Goal: Information Seeking & Learning: Find specific fact

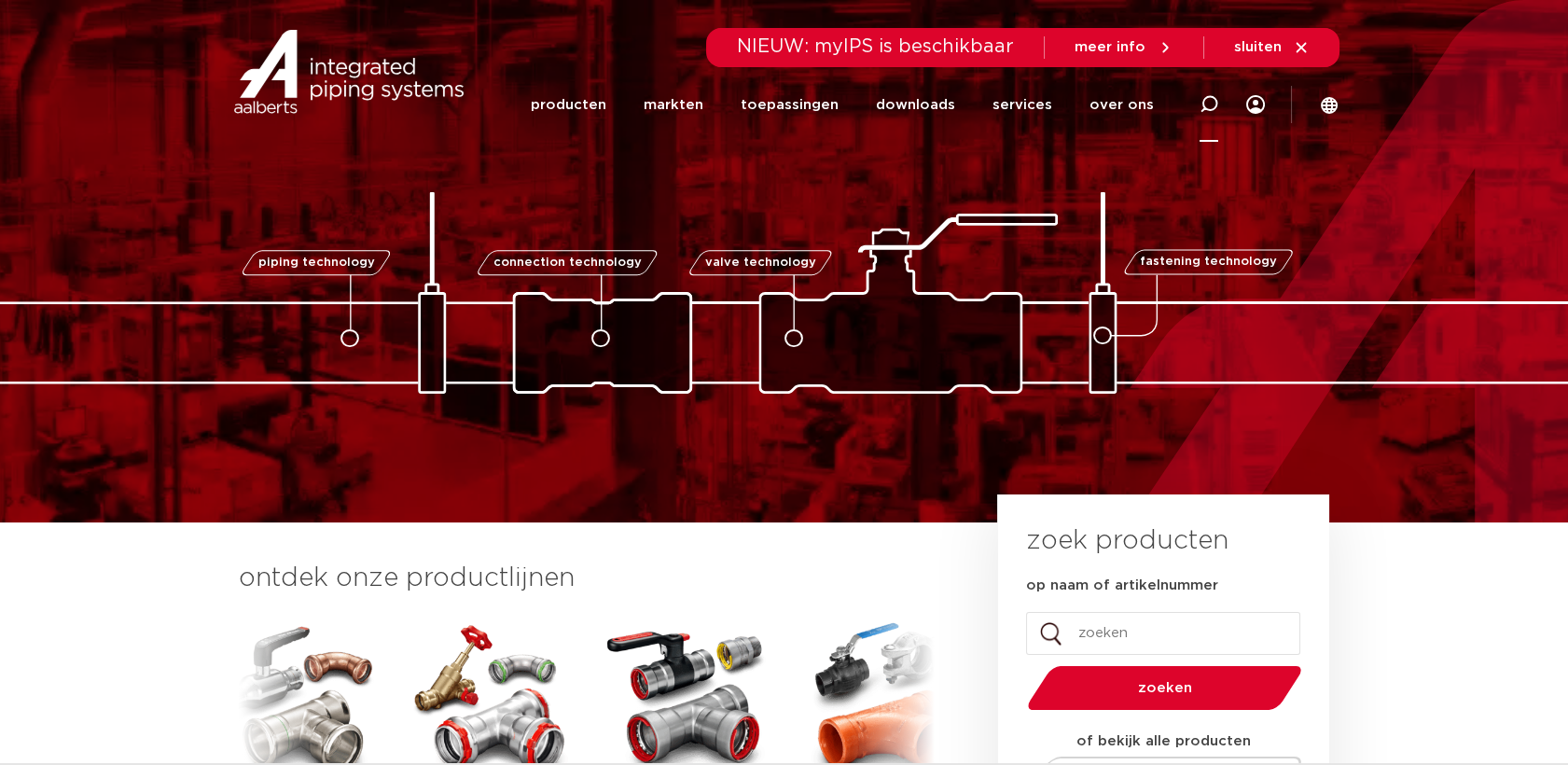
click at [1223, 110] on div at bounding box center [1209, 104] width 75 height 77
click at [1080, 103] on input "Zoeken" at bounding box center [940, 101] width 586 height 37
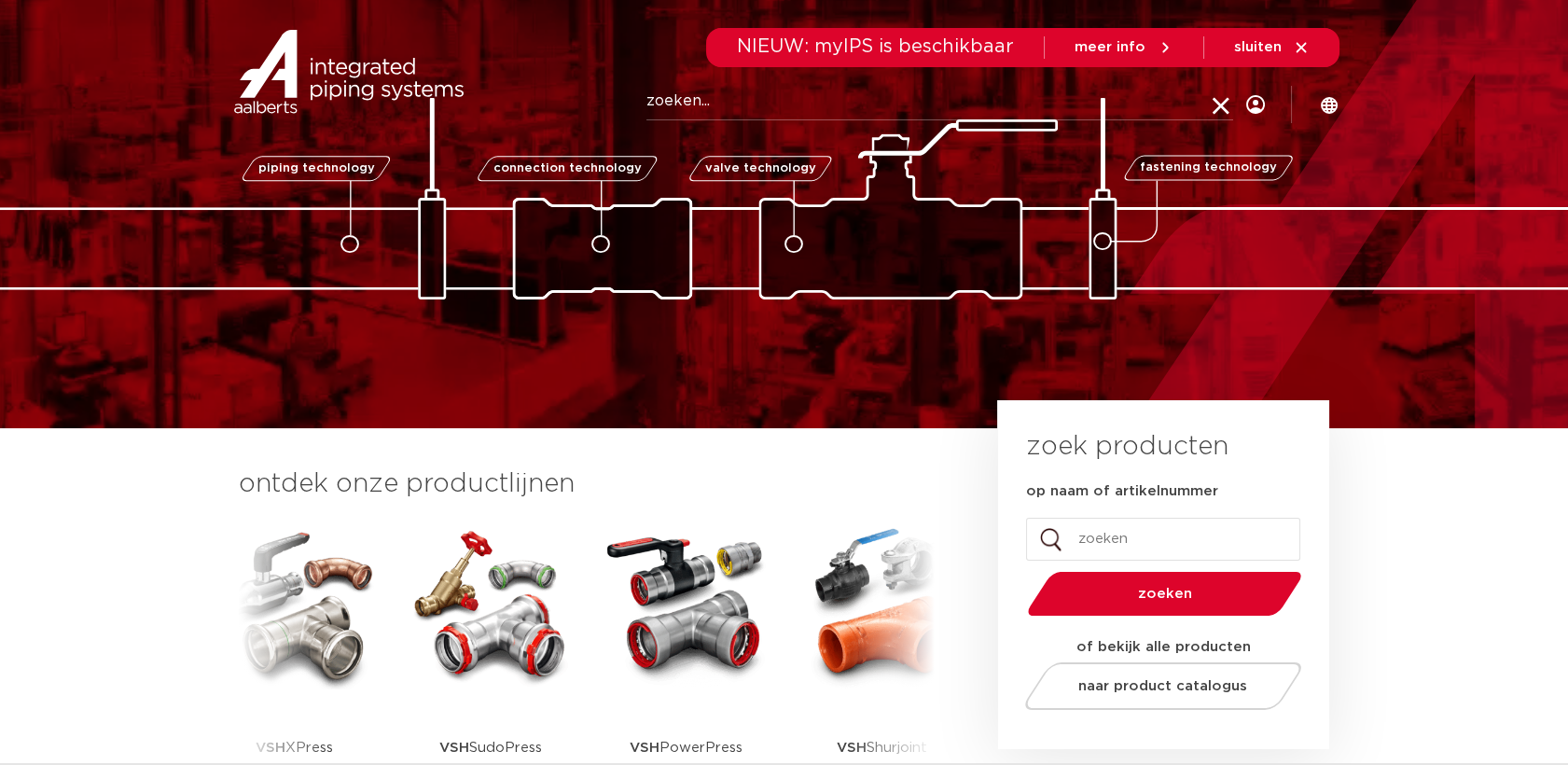
scroll to position [208, 0]
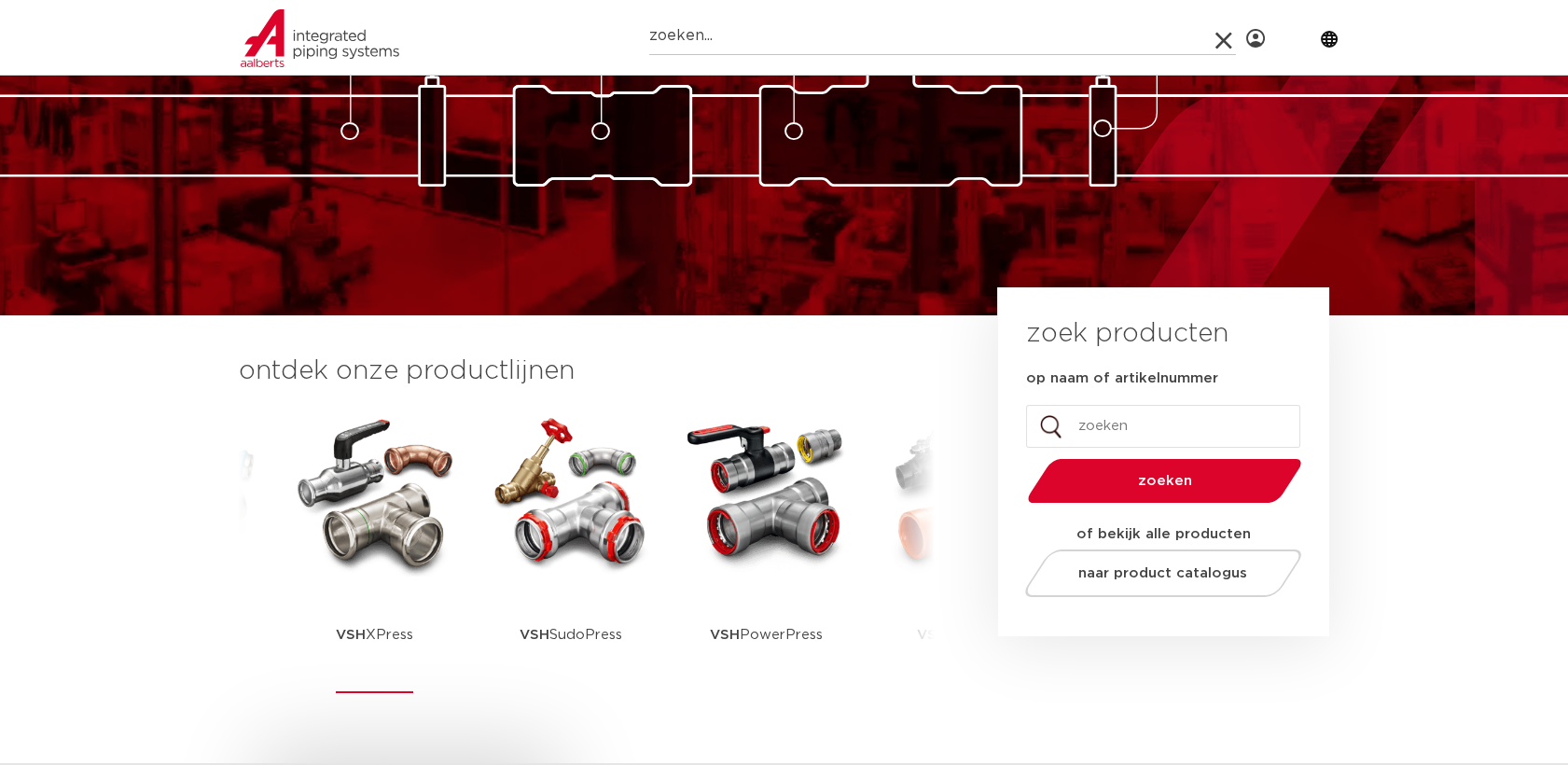
click at [363, 593] on p "VSH XPress" at bounding box center [374, 635] width 77 height 117
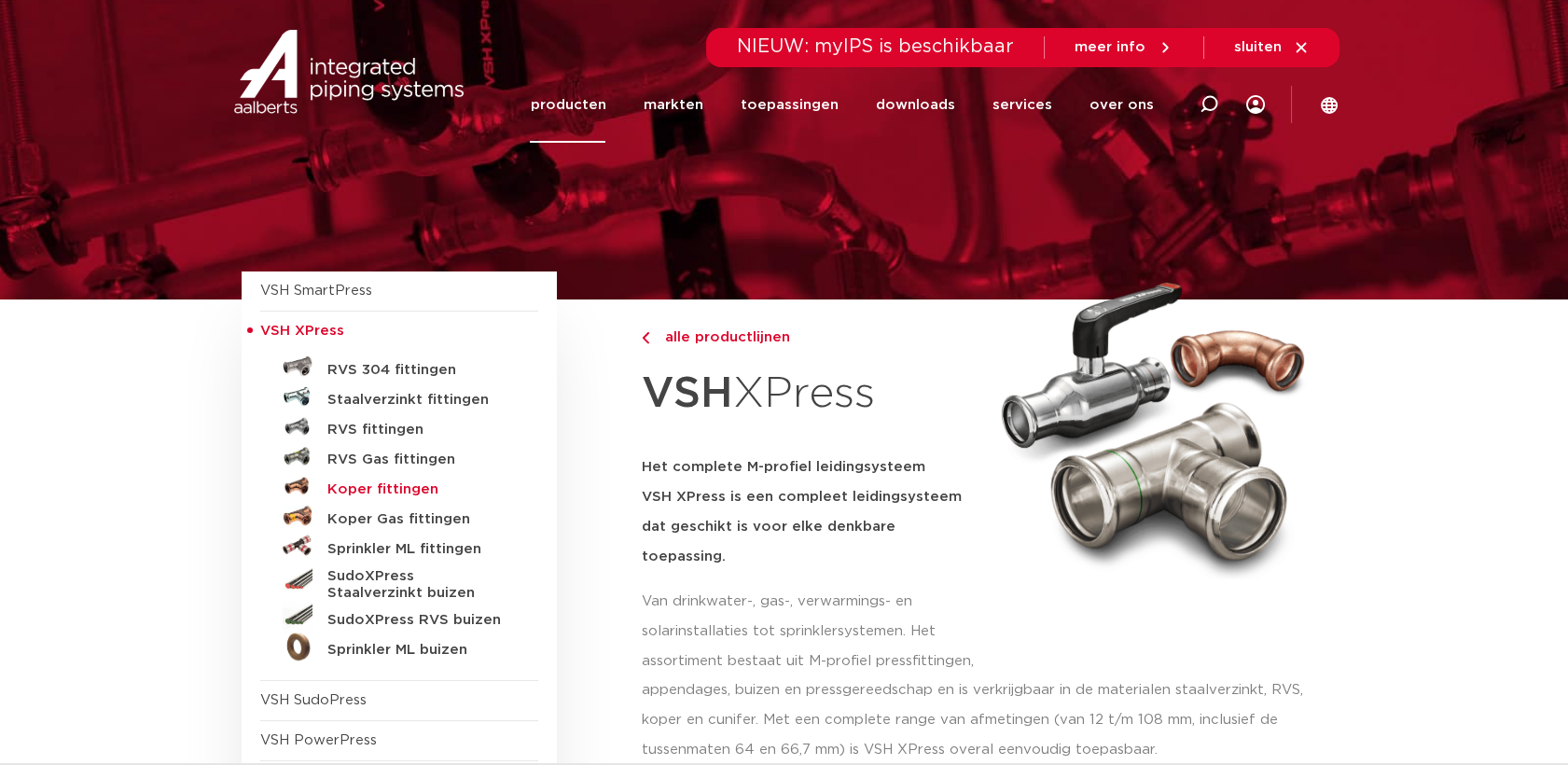
click at [384, 489] on h5 "Koper fittingen" at bounding box center [420, 489] width 185 height 17
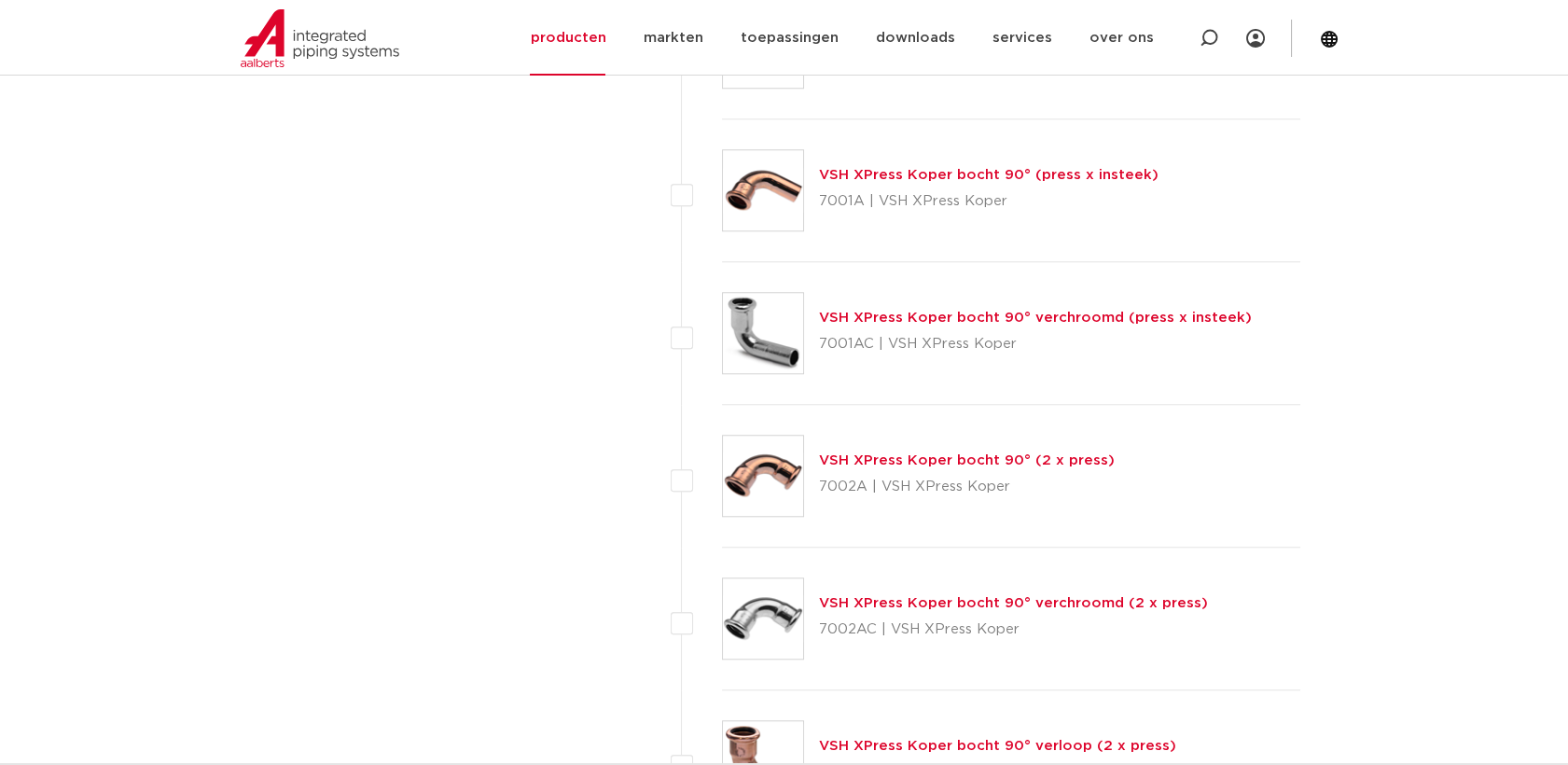
scroll to position [3525, 0]
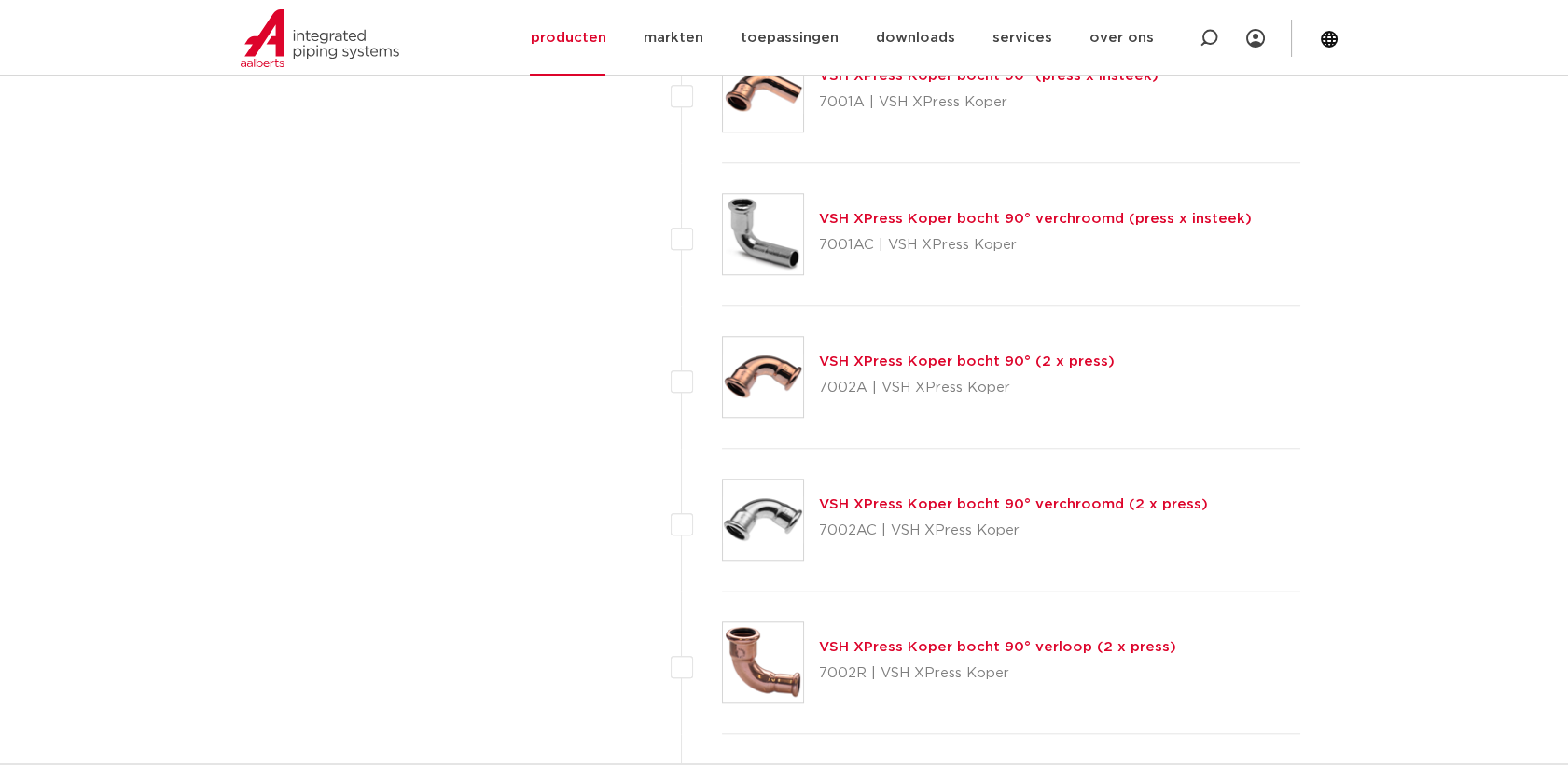
click at [753, 382] on img at bounding box center [763, 377] width 80 height 80
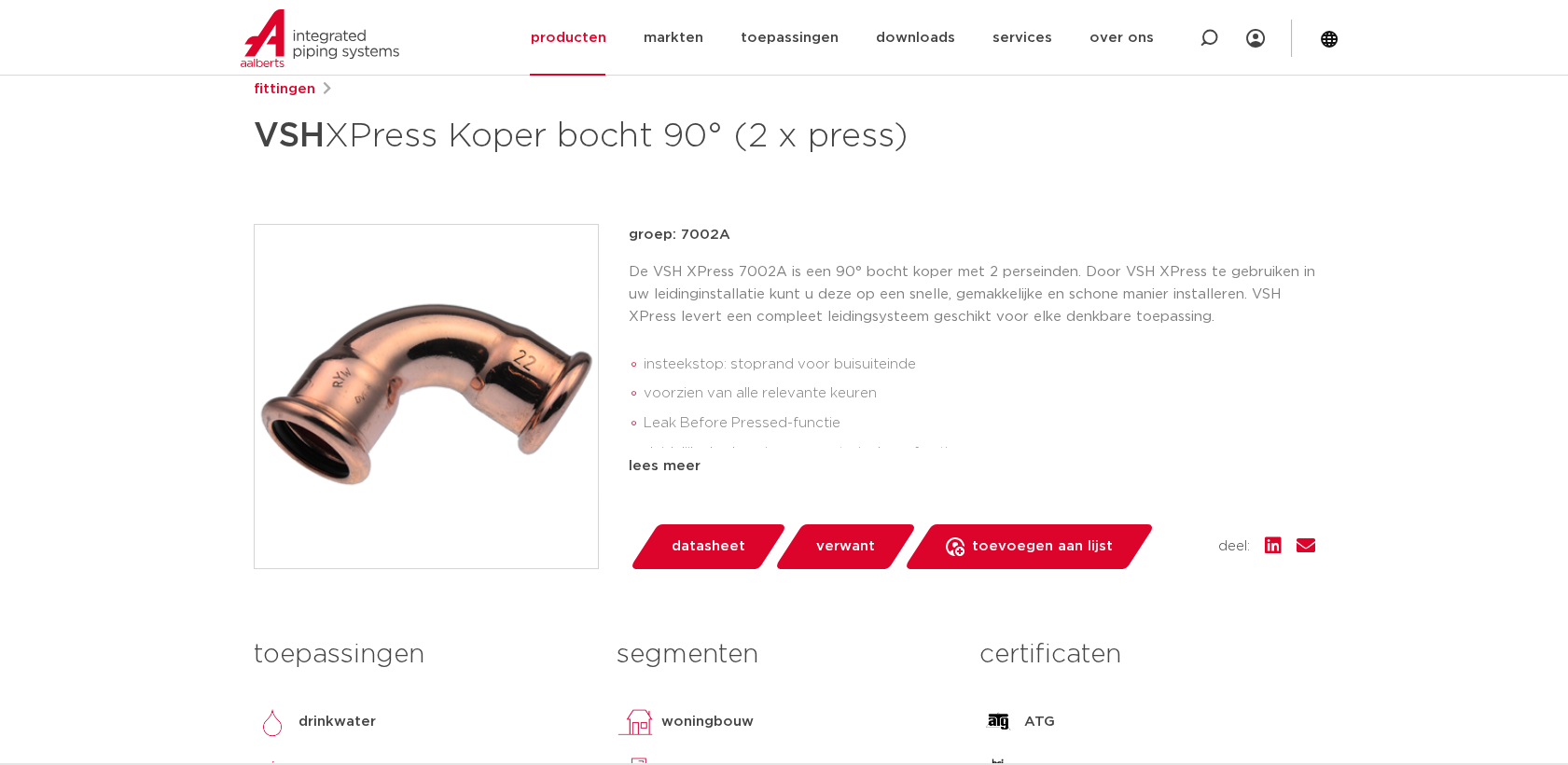
scroll to position [103, 0]
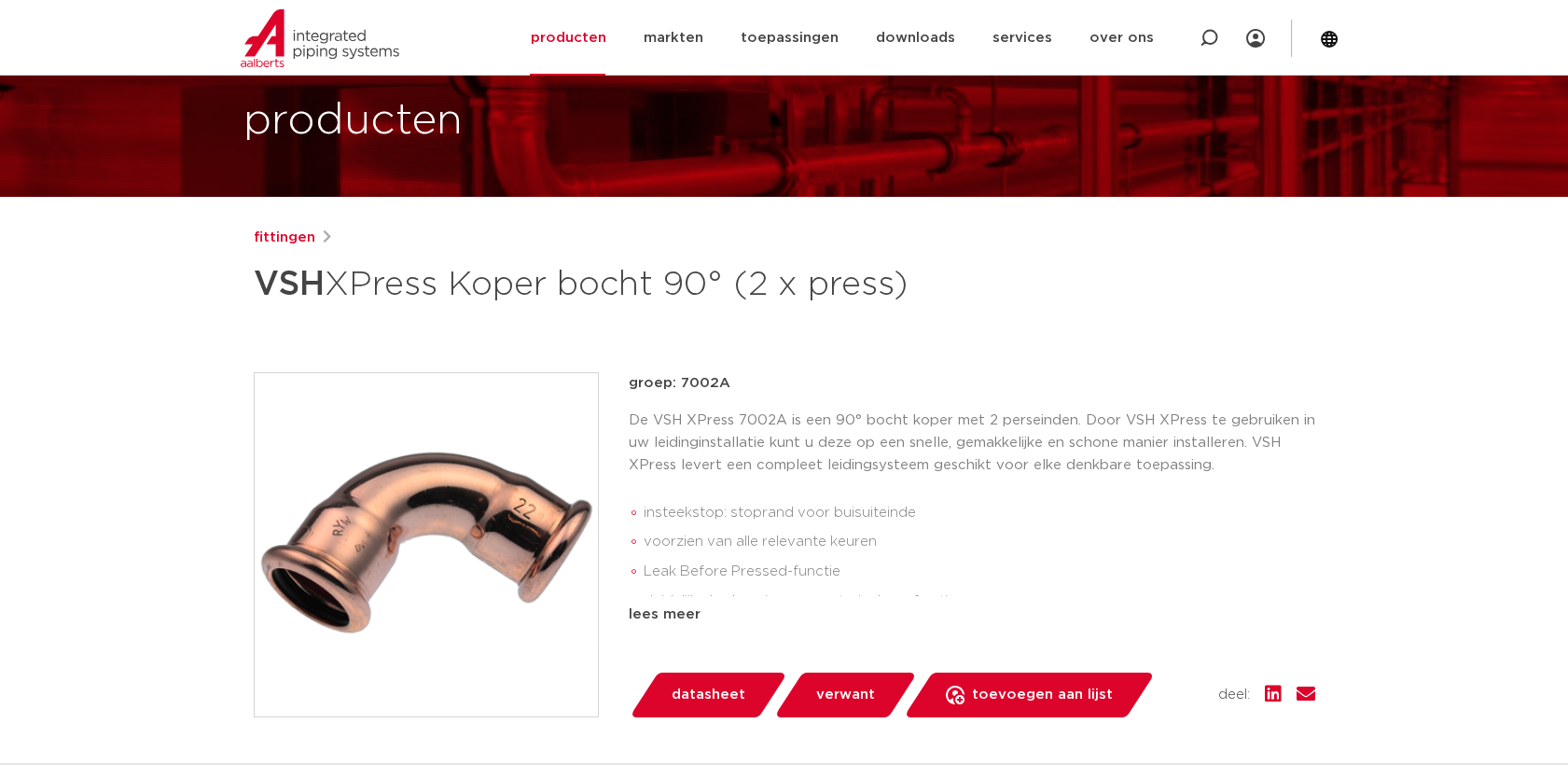
drag, startPoint x: 734, startPoint y: 378, endPoint x: 679, endPoint y: 385, distance: 55.4
click at [679, 385] on p "groep: 7002A" at bounding box center [971, 383] width 687 height 22
copy p "7002A"
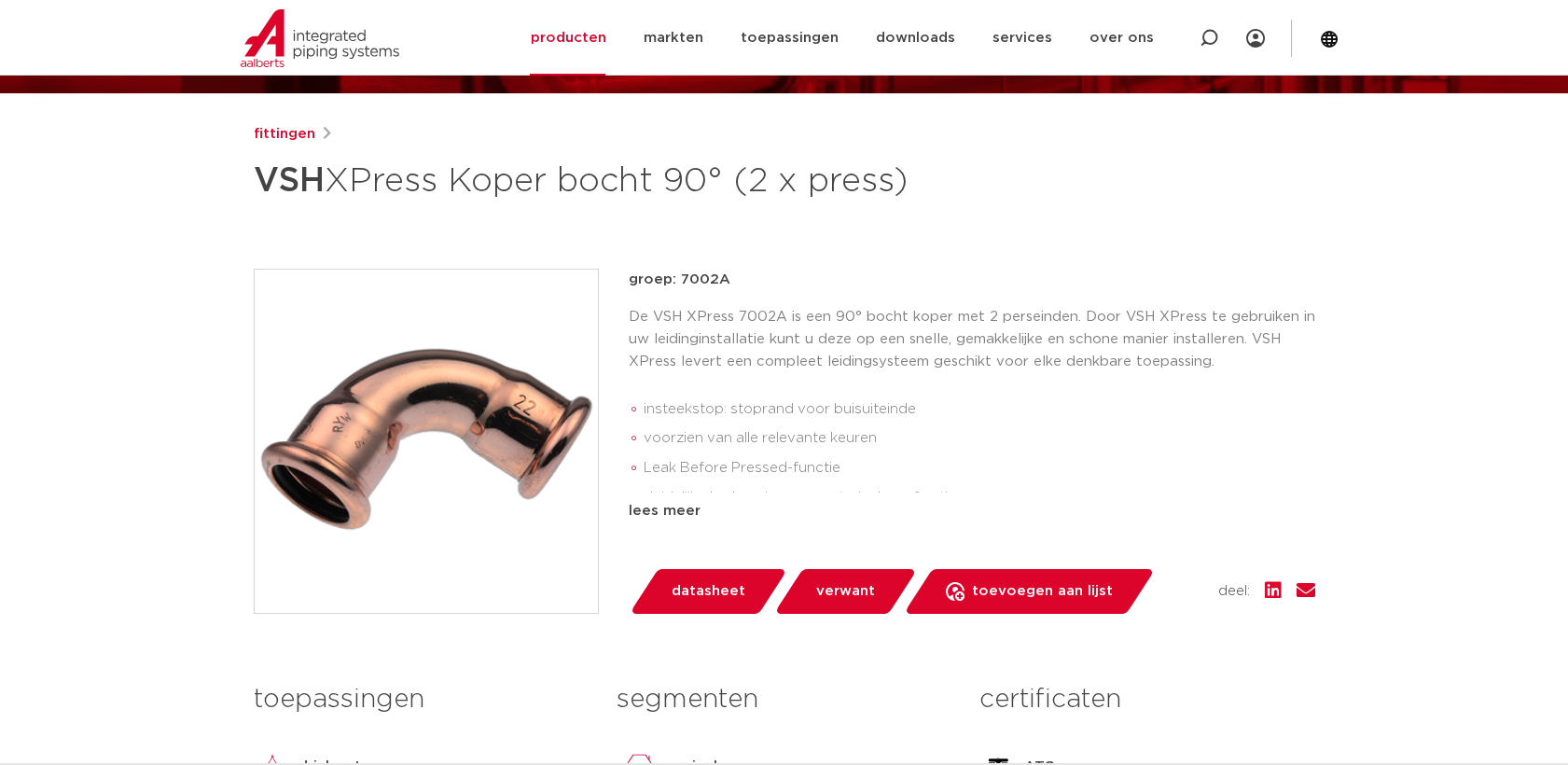
scroll to position [0, 0]
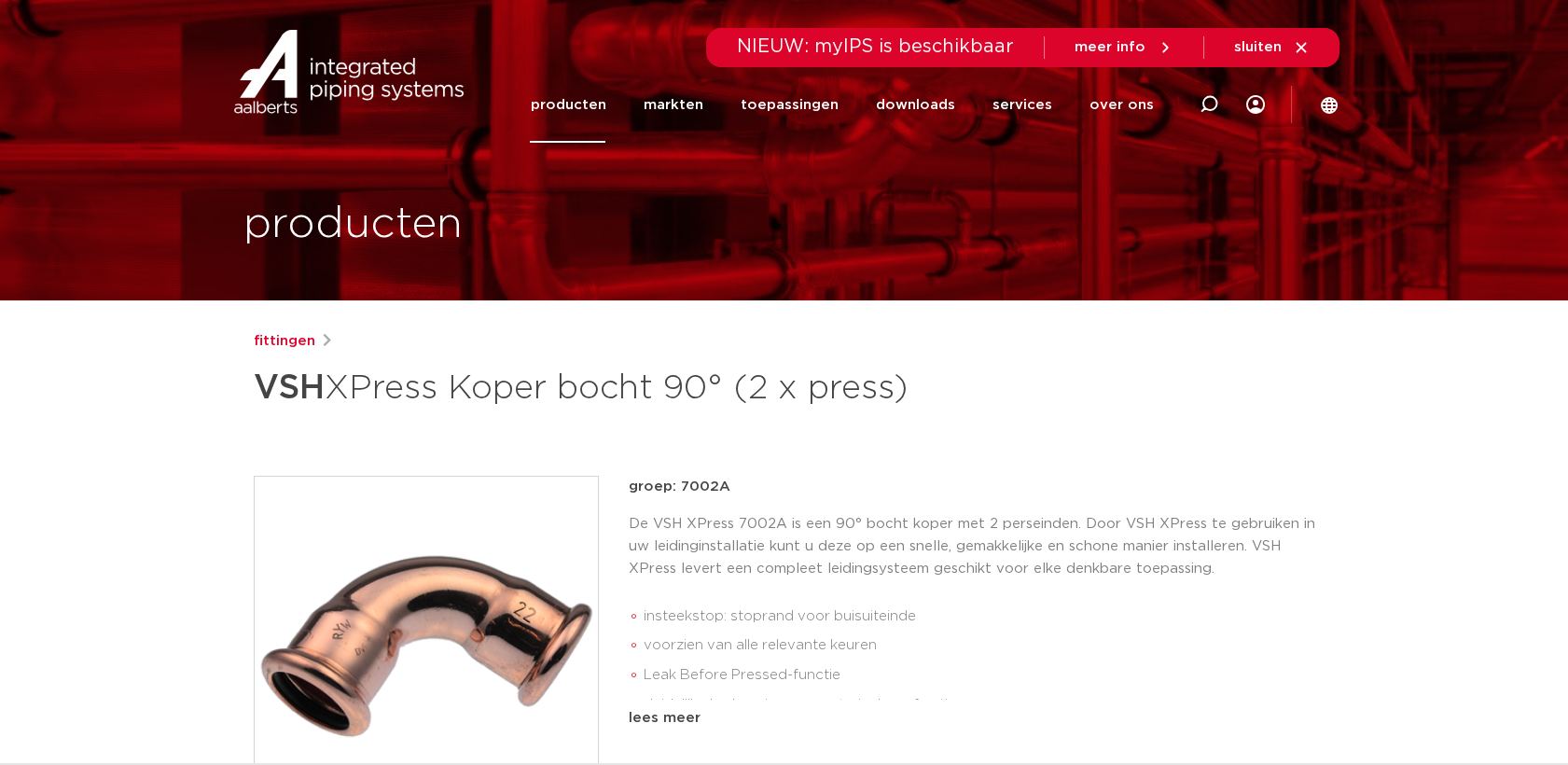
click at [582, 117] on link "producten" at bounding box center [568, 105] width 76 height 76
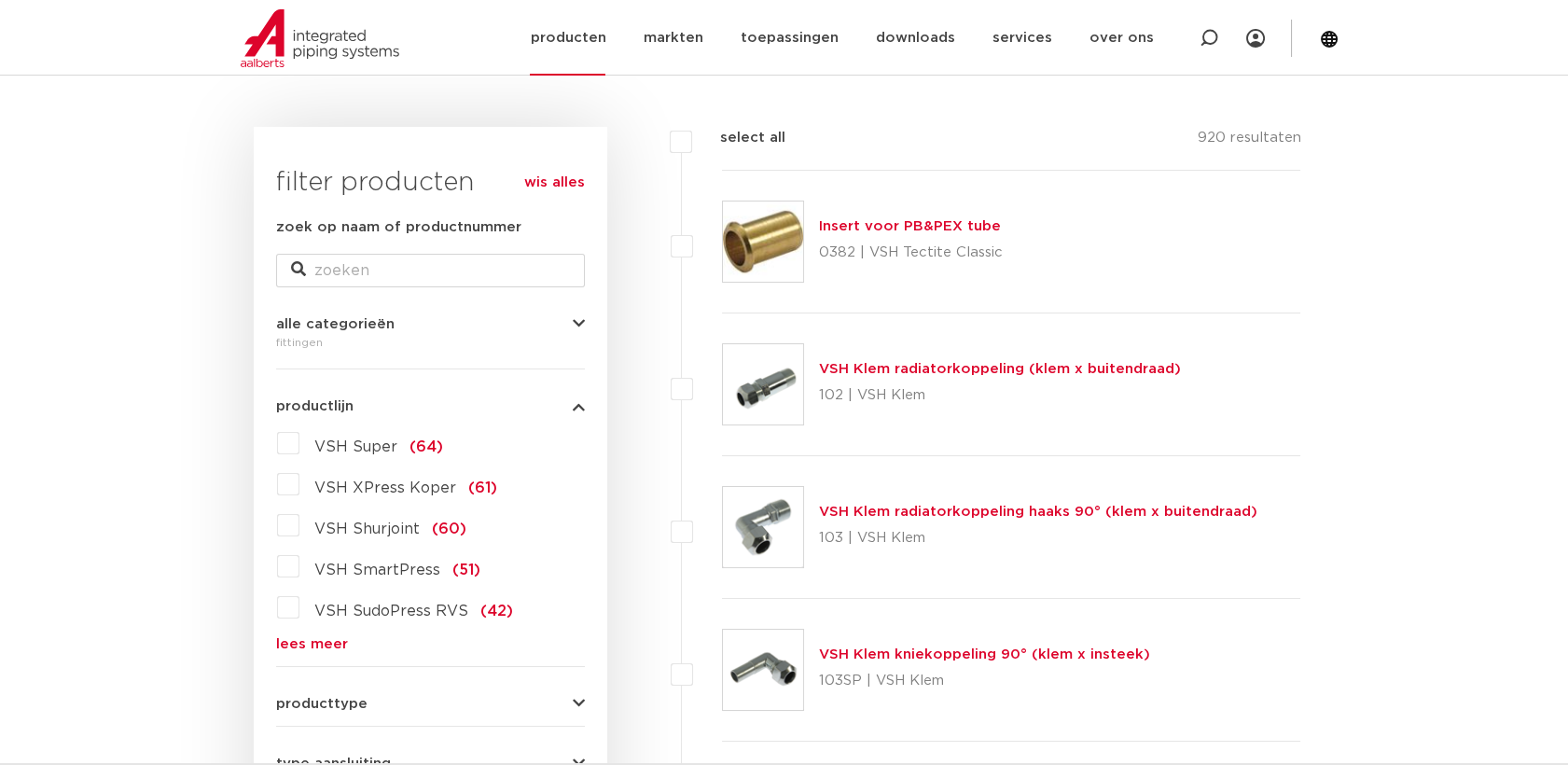
scroll to position [207, 0]
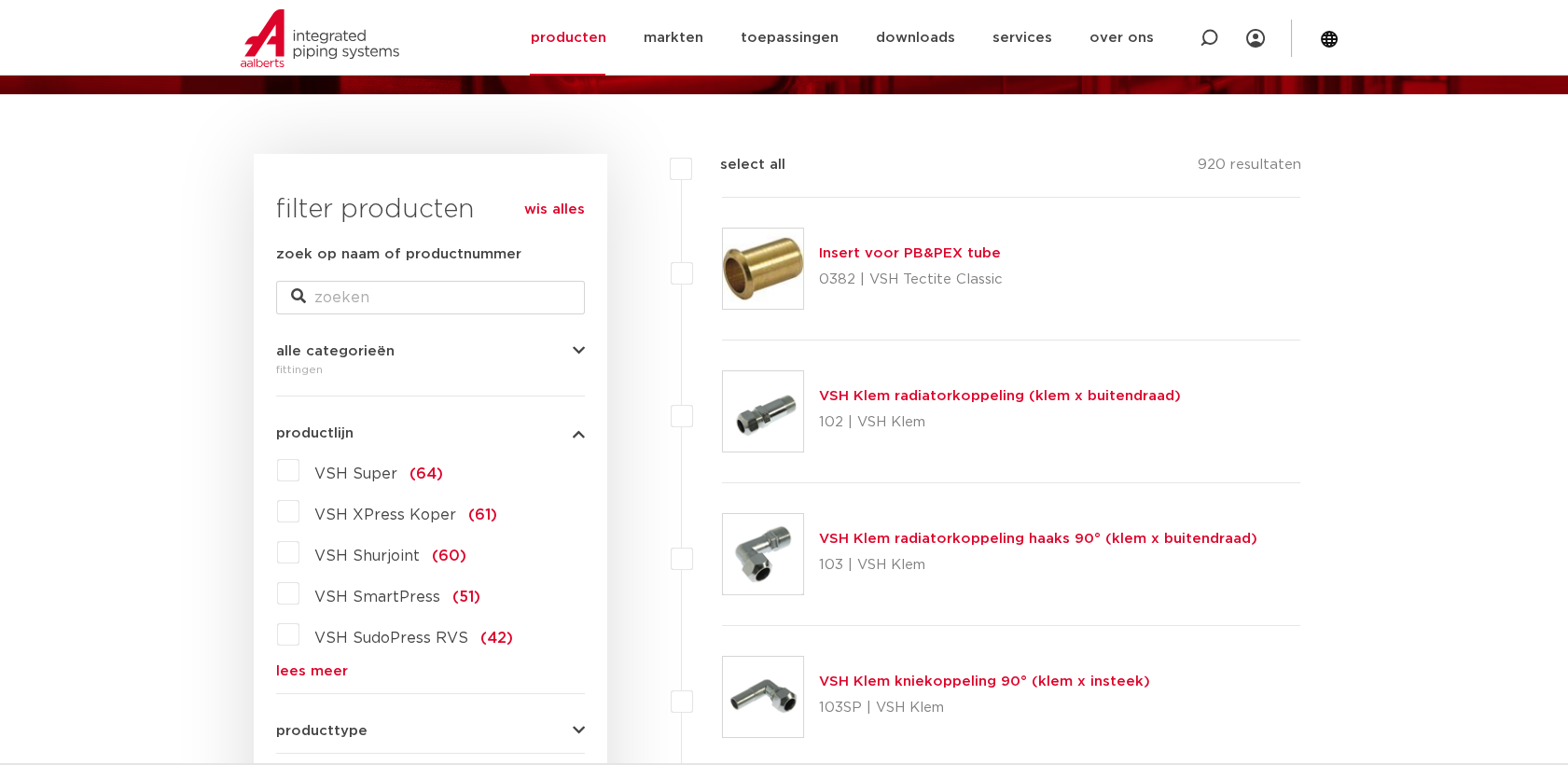
click at [324, 669] on link "lees meer" at bounding box center [429, 671] width 309 height 14
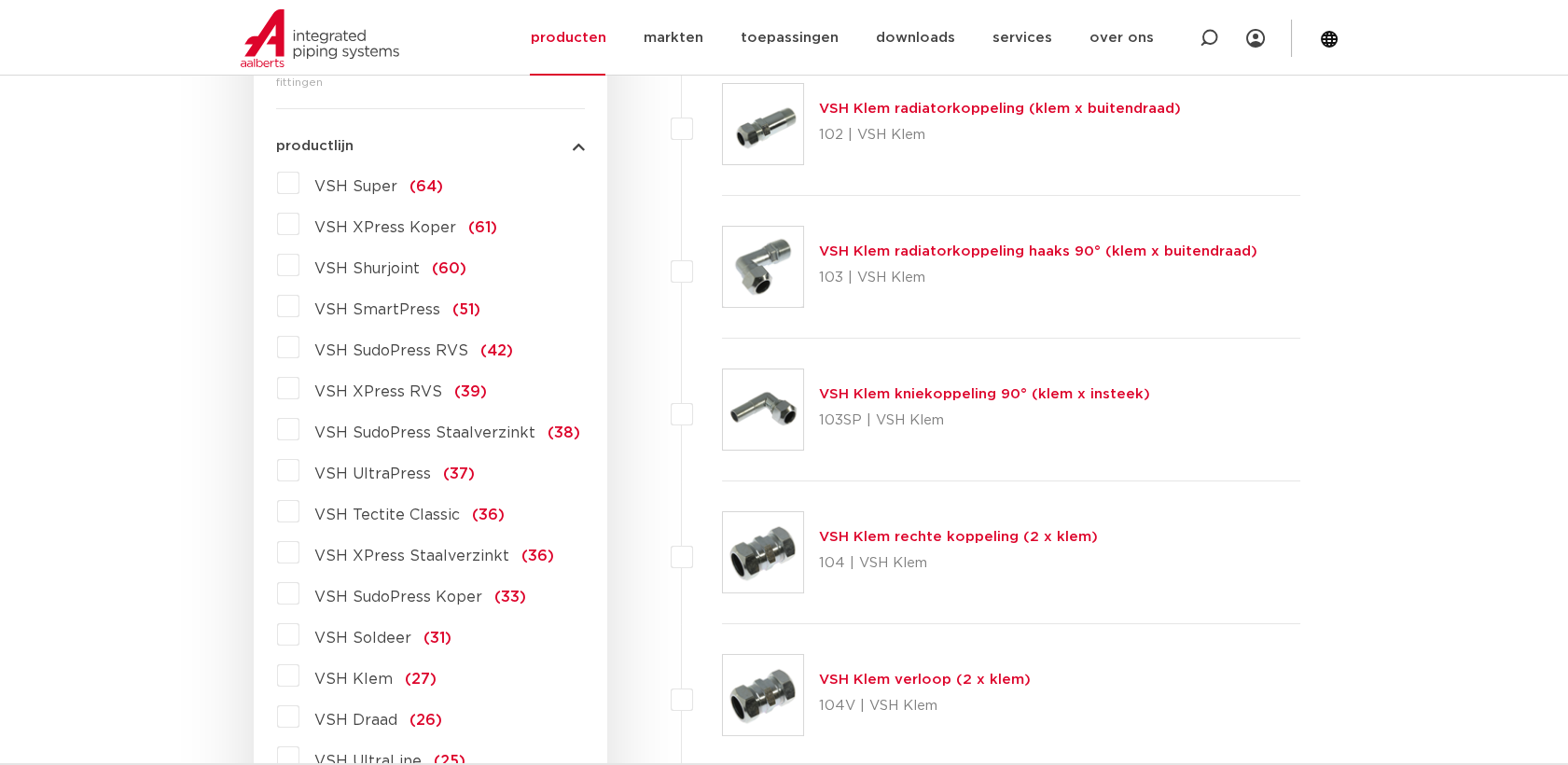
scroll to position [517, 0]
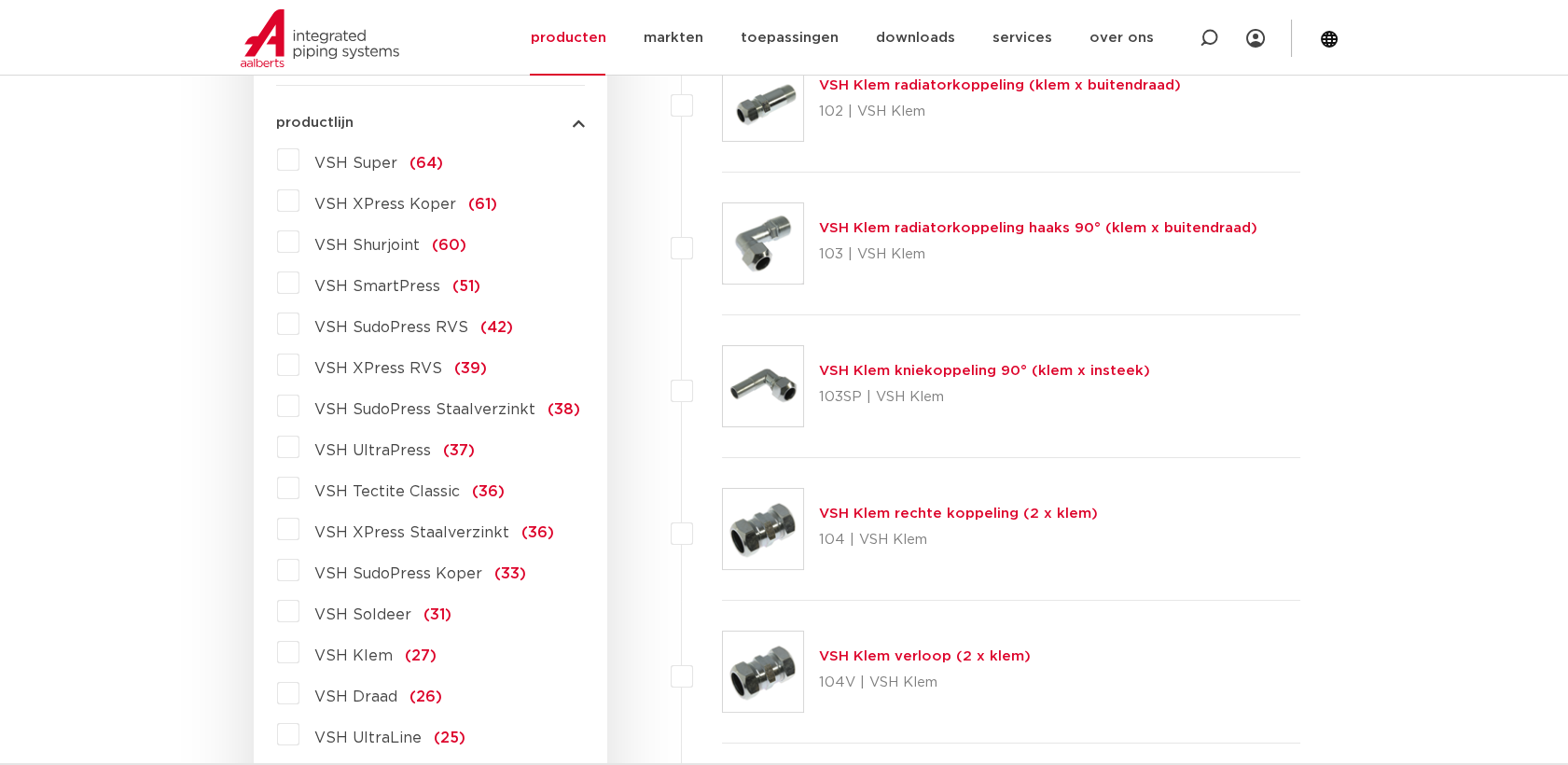
click at [299, 563] on label "VSH SudoPress Koper (33)" at bounding box center [412, 570] width 227 height 30
click at [0, 0] on input "VSH SudoPress Koper (33)" at bounding box center [0, 0] width 0 height 0
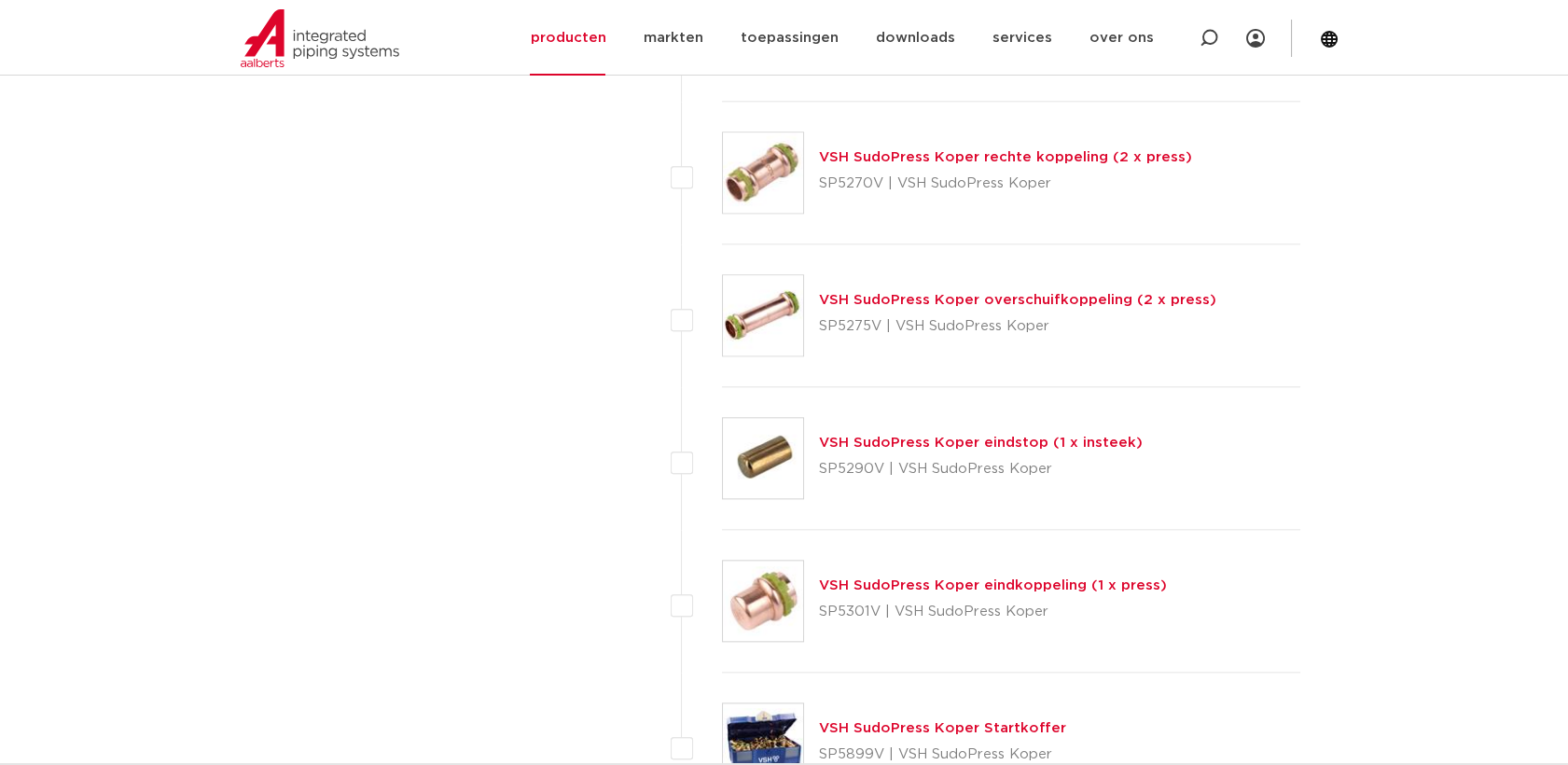
scroll to position [4276, 0]
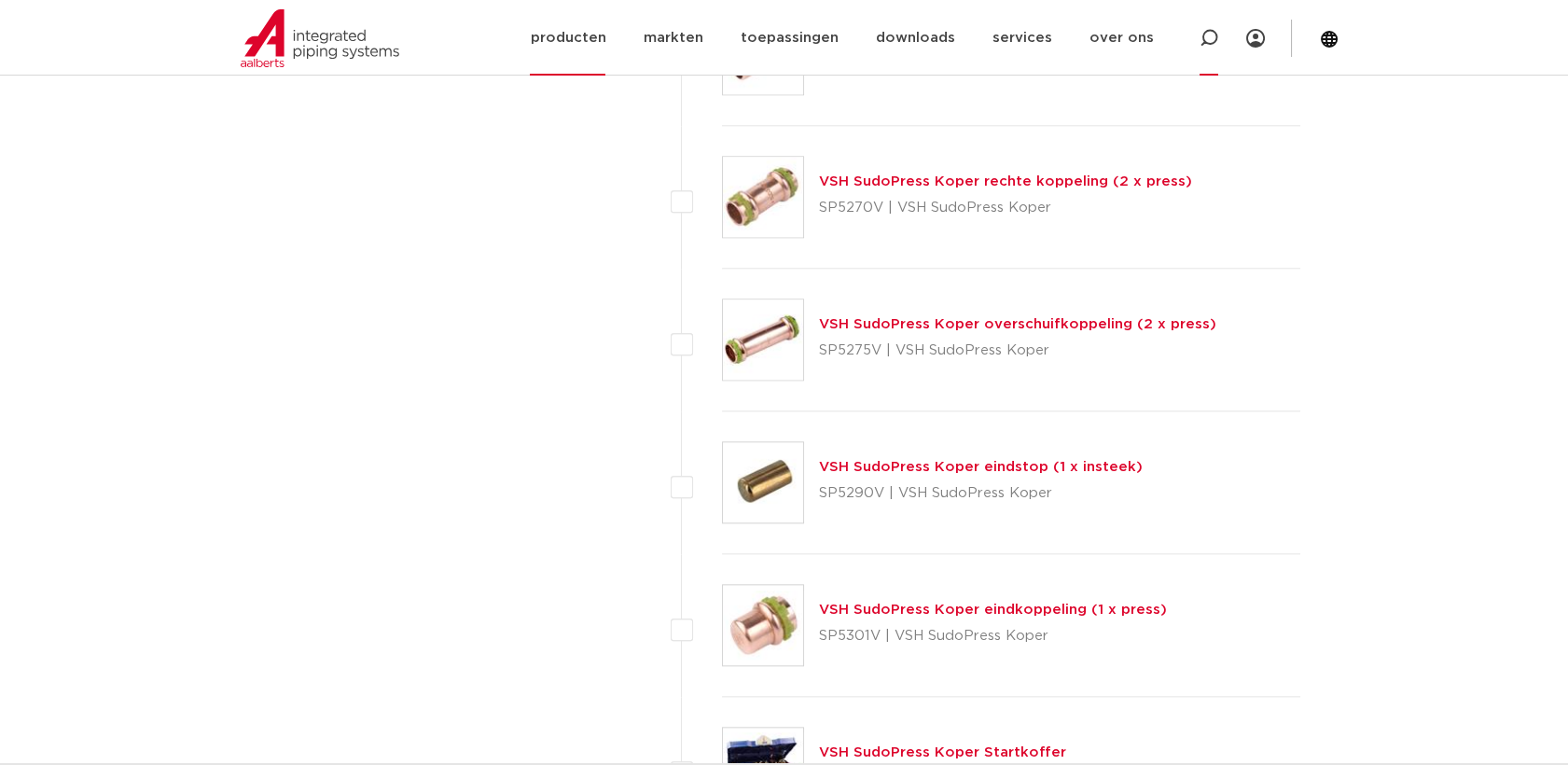
click at [1215, 39] on icon at bounding box center [1209, 38] width 19 height 19
paste input "SP5130RV"
type input "SP5130RV"
click button "Zoeken" at bounding box center [0, 0] width 0 height 0
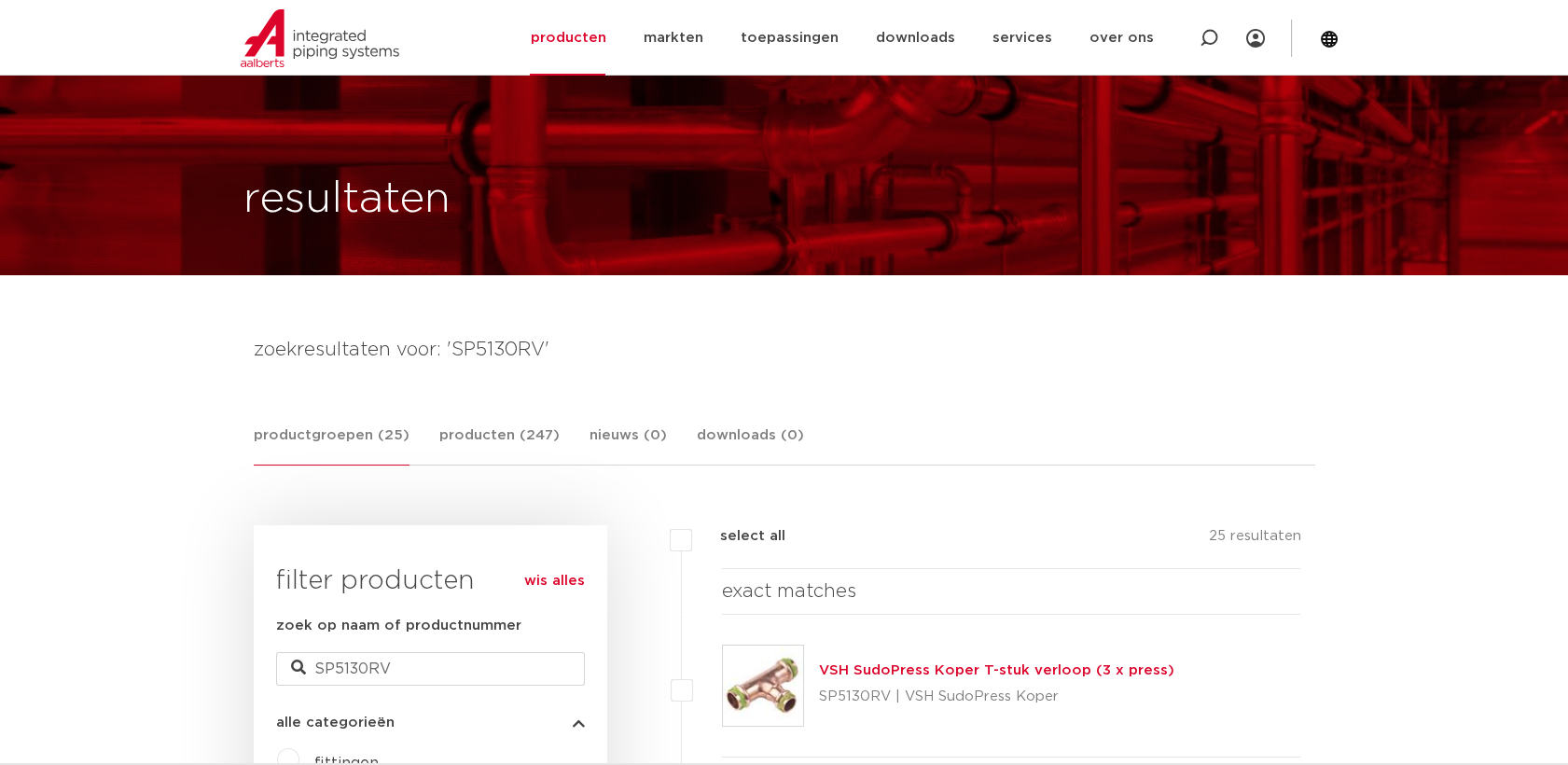
scroll to position [24, 0]
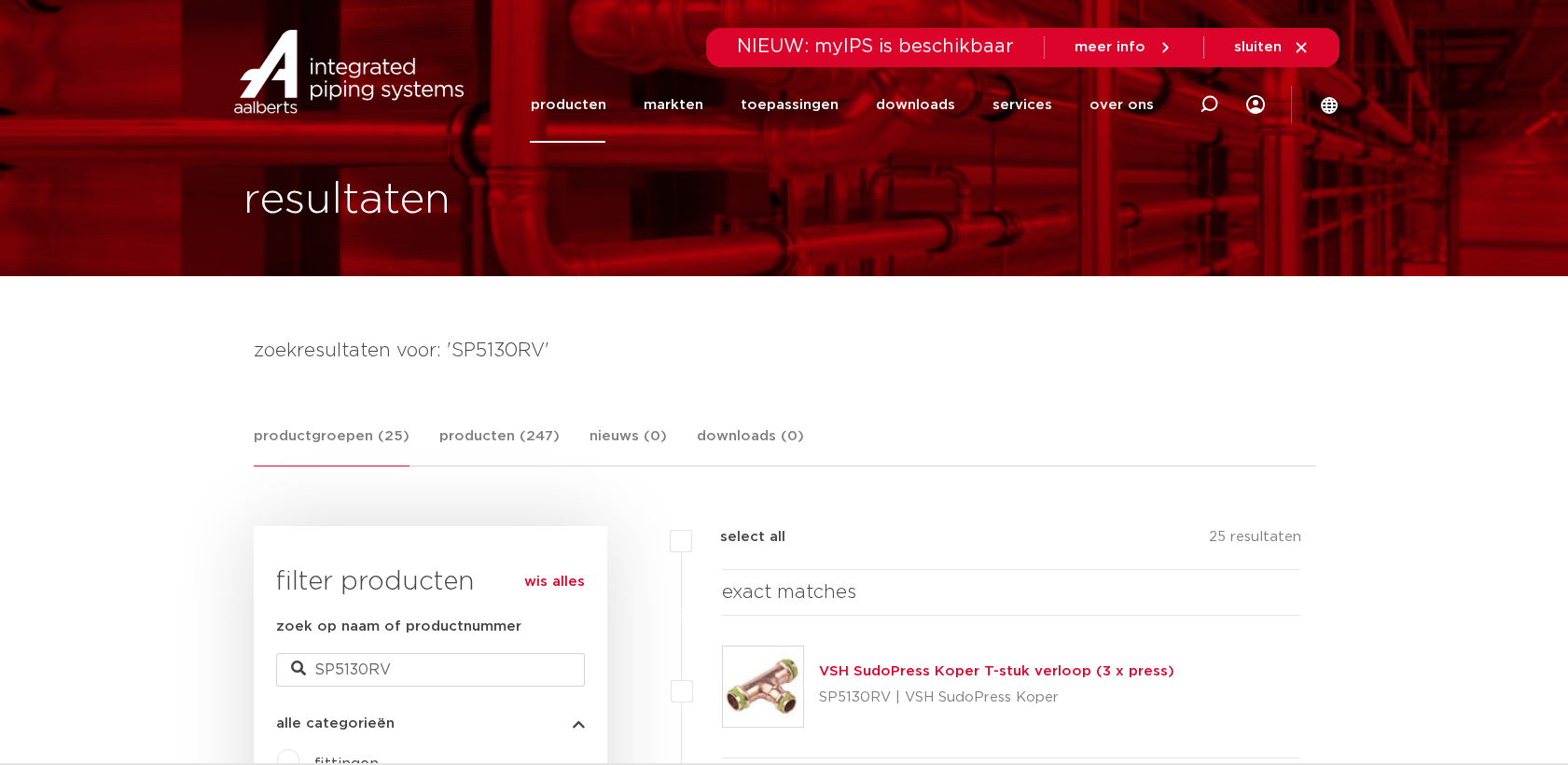
click at [776, 664] on img at bounding box center [763, 687] width 80 height 80
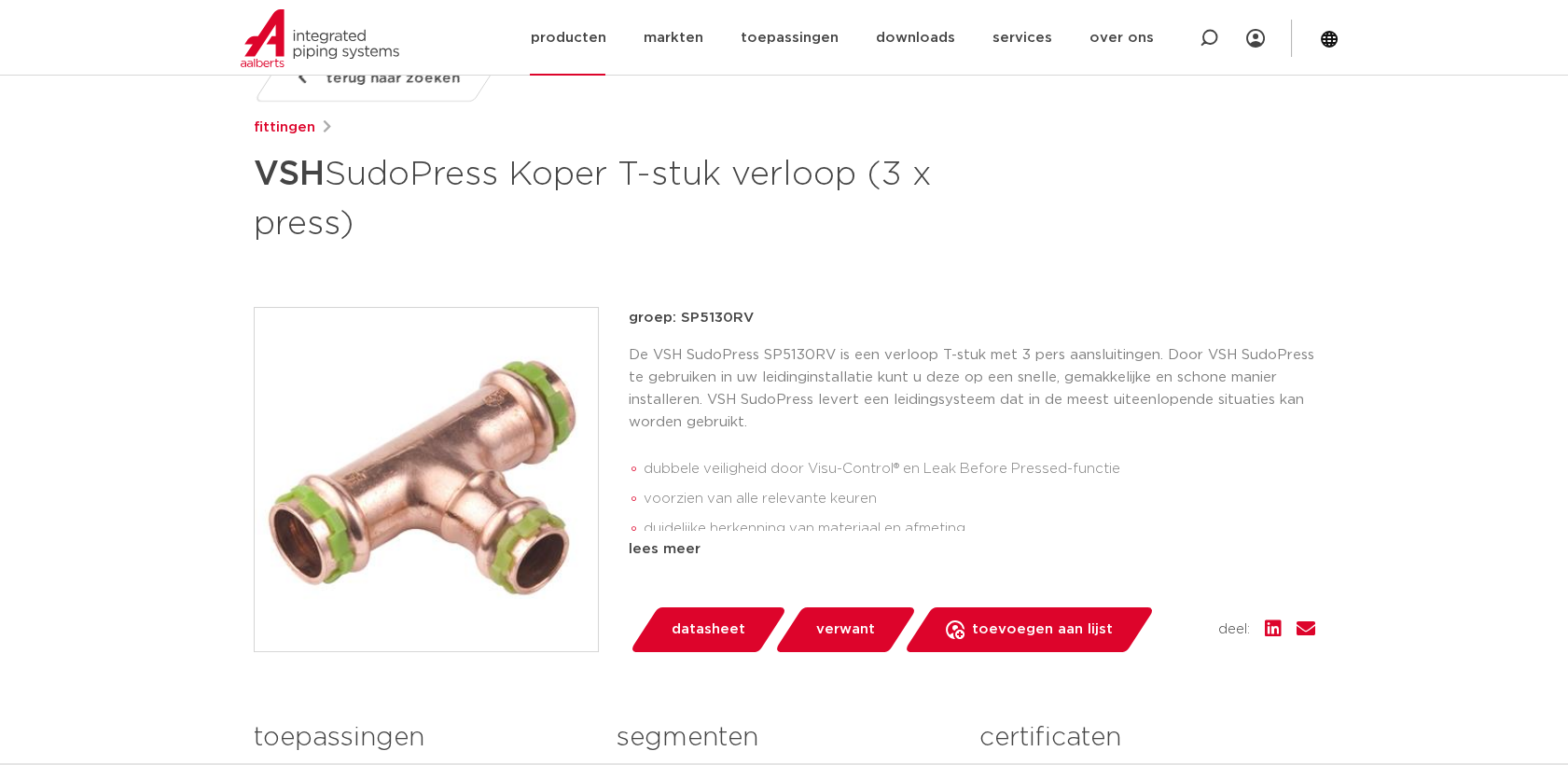
scroll to position [103, 0]
